Goal: Information Seeking & Learning: Understand process/instructions

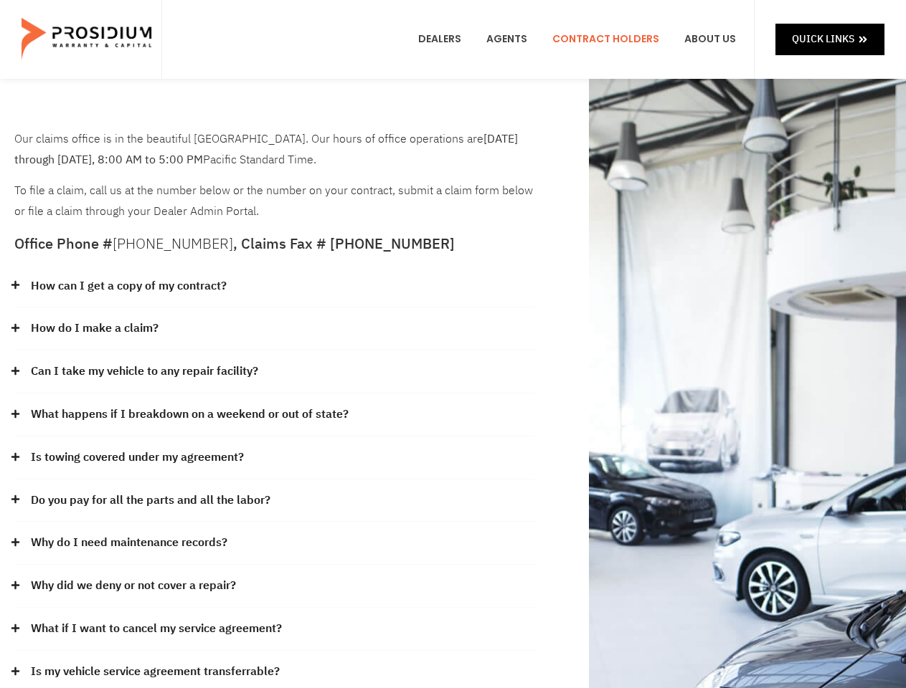
click at [452, 344] on div "How do I make a claim?" at bounding box center [274, 329] width 521 height 43
click at [275, 287] on div "How can I get a copy of my contract?" at bounding box center [274, 286] width 521 height 43
click at [128, 286] on link "How can I get a copy of my contract?" at bounding box center [129, 286] width 196 height 21
click at [275, 329] on div "How do I make a claim?" at bounding box center [274, 329] width 521 height 43
click at [94, 328] on link "How do I make a claim?" at bounding box center [95, 328] width 128 height 21
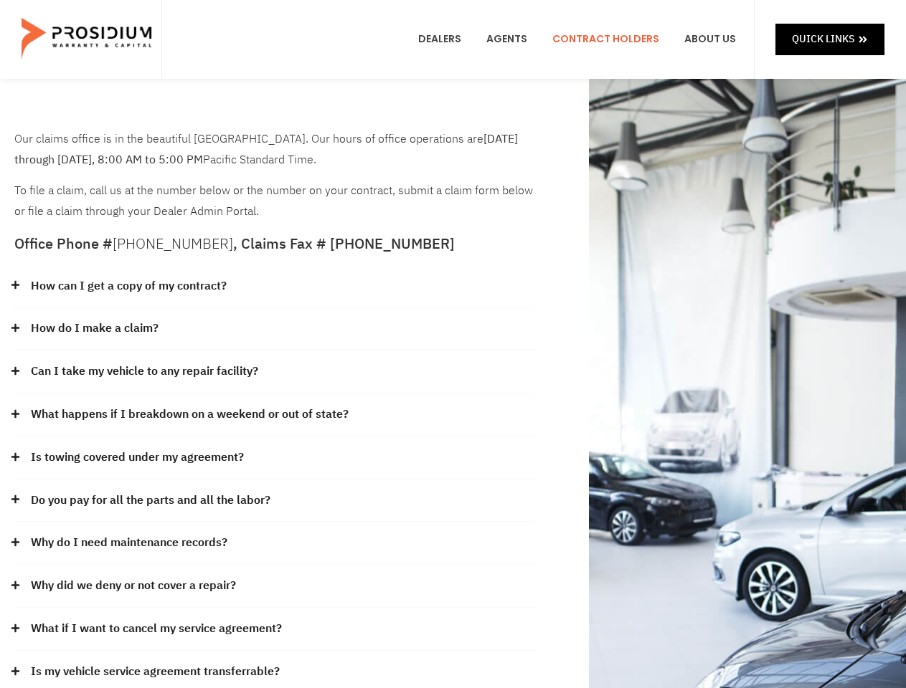
click at [275, 372] on div "Can I take my vehicle to any repair facility?" at bounding box center [274, 372] width 521 height 43
click at [145, 371] on link "Can I take my vehicle to any repair facility?" at bounding box center [144, 371] width 227 height 21
click at [275, 415] on link "What happens if I breakdown on a weekend or out of state?" at bounding box center [190, 414] width 318 height 21
click at [188, 414] on link "What happens if I breakdown on a weekend or out of state?" at bounding box center [190, 414] width 318 height 21
click at [275, 458] on div "Is towing covered under my agreement?" at bounding box center [274, 458] width 521 height 43
